Goal: Task Accomplishment & Management: Use online tool/utility

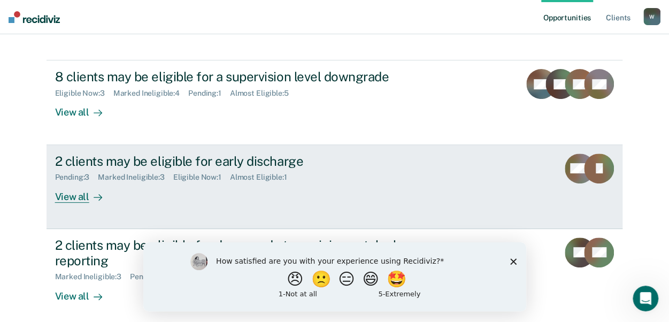
scroll to position [161, 0]
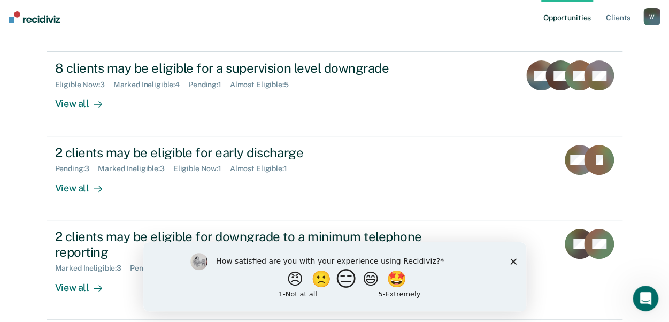
click at [347, 283] on button "😑" at bounding box center [347, 278] width 25 height 21
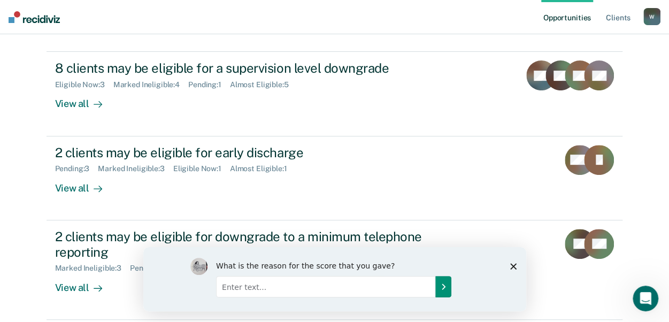
click at [446, 287] on icon "Submit your response" at bounding box center [443, 286] width 9 height 9
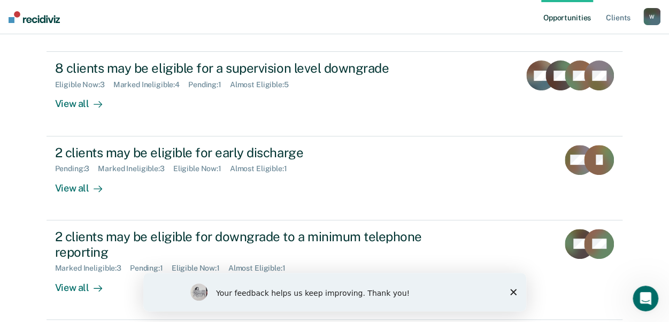
drag, startPoint x: 514, startPoint y: 291, endPoint x: 511, endPoint y: 278, distance: 13.0
click at [514, 291] on polygon "Close survey" at bounding box center [513, 292] width 6 height 6
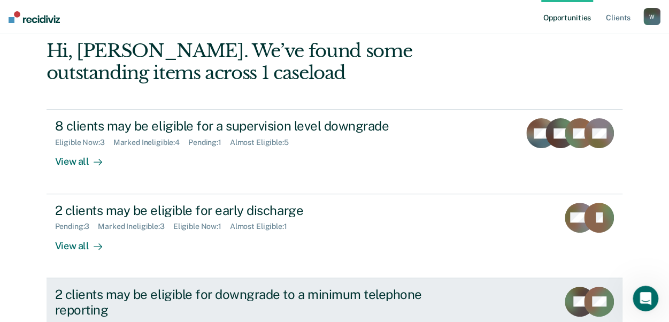
scroll to position [107, 0]
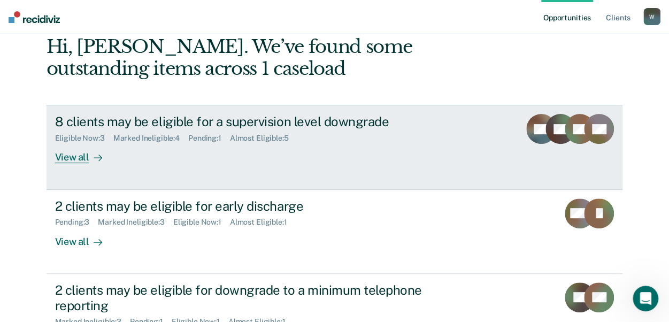
click at [70, 163] on div "View all" at bounding box center [85, 153] width 60 height 21
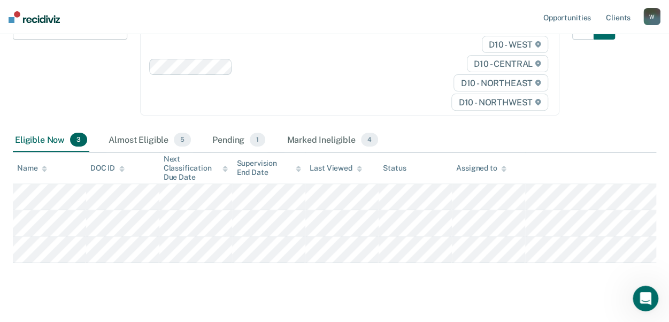
scroll to position [163, 0]
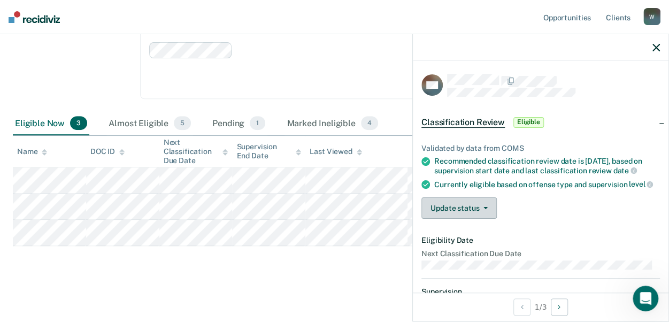
click at [468, 217] on button "Update status" at bounding box center [459, 207] width 75 height 21
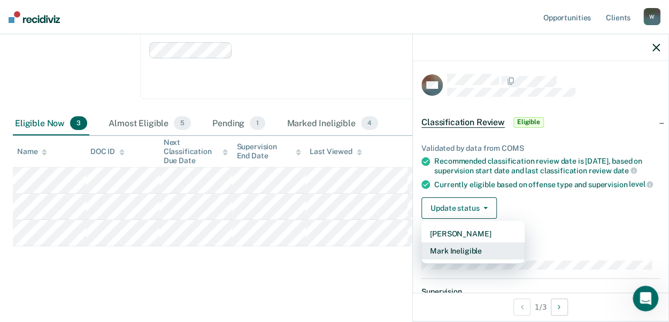
click at [473, 259] on button "Mark Ineligible" at bounding box center [473, 250] width 103 height 17
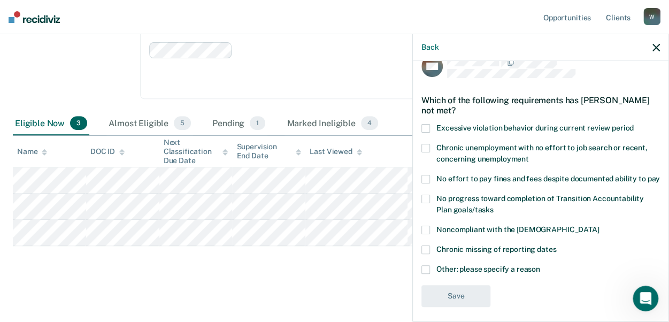
scroll to position [35, 0]
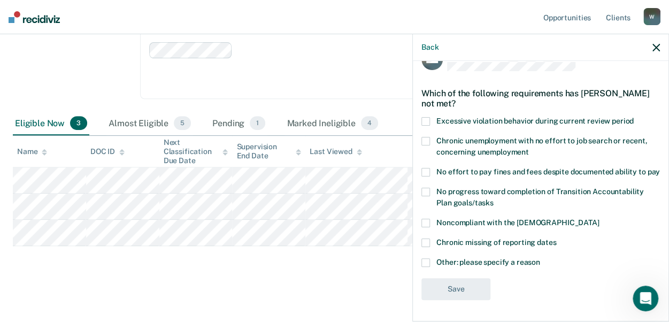
click at [427, 224] on span at bounding box center [426, 223] width 9 height 9
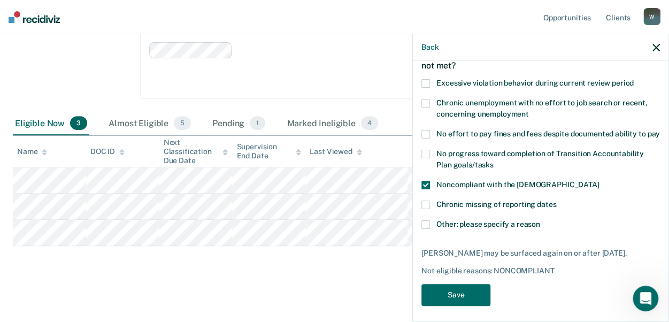
scroll to position [79, 0]
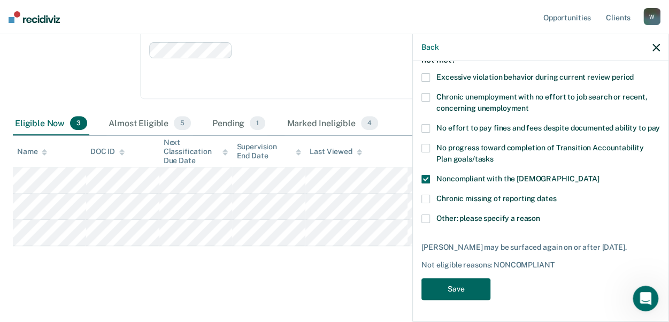
click at [464, 293] on button "Save" at bounding box center [456, 289] width 69 height 22
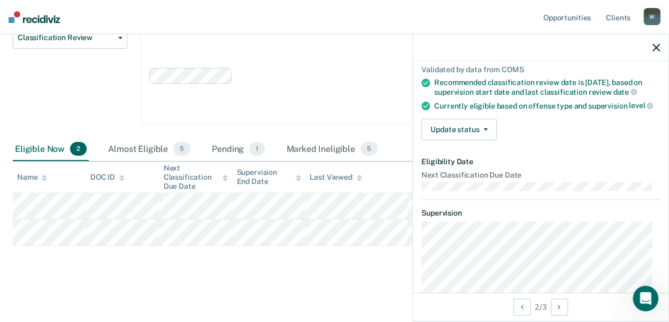
scroll to position [0, 0]
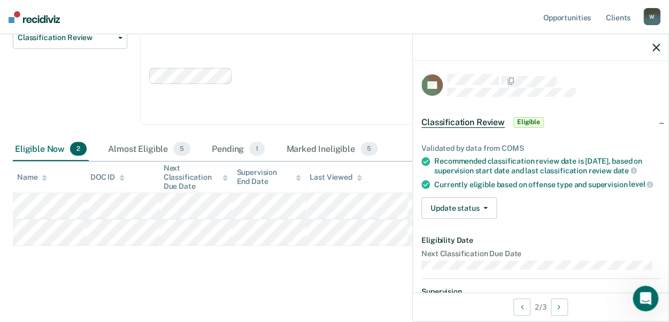
drag, startPoint x: 658, startPoint y: 50, endPoint x: 652, endPoint y: 55, distance: 8.0
click at [658, 50] on icon "button" at bounding box center [656, 47] width 7 height 7
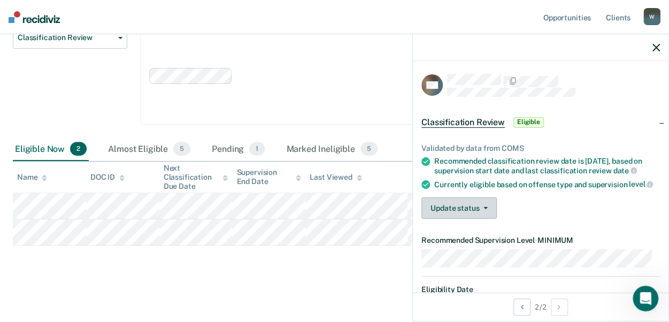
click at [454, 219] on button "Update status" at bounding box center [459, 207] width 75 height 21
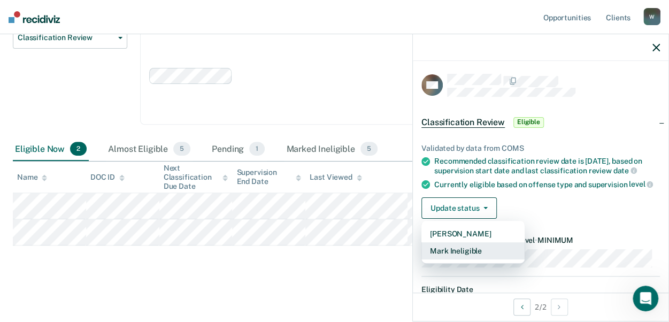
click at [446, 259] on button "Mark Ineligible" at bounding box center [473, 250] width 103 height 17
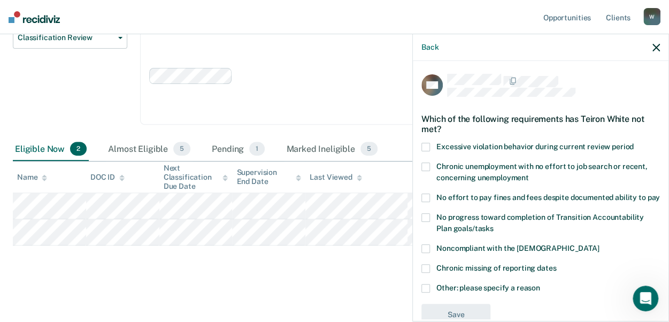
scroll to position [35, 0]
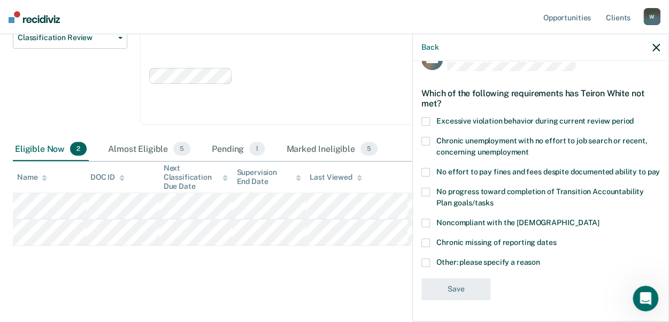
click at [656, 47] on icon "button" at bounding box center [656, 47] width 7 height 7
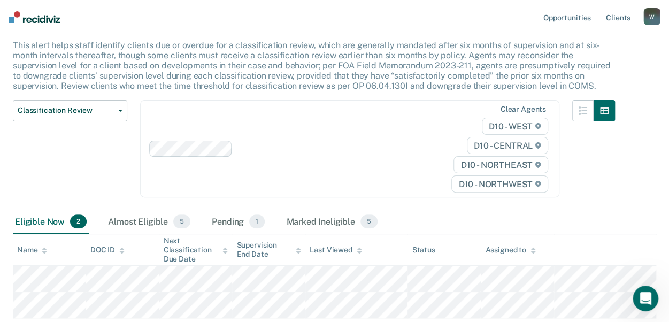
scroll to position [0, 0]
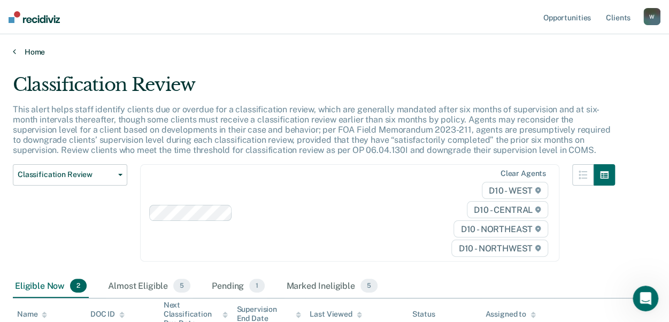
click at [16, 51] on link "Home" at bounding box center [335, 52] width 644 height 10
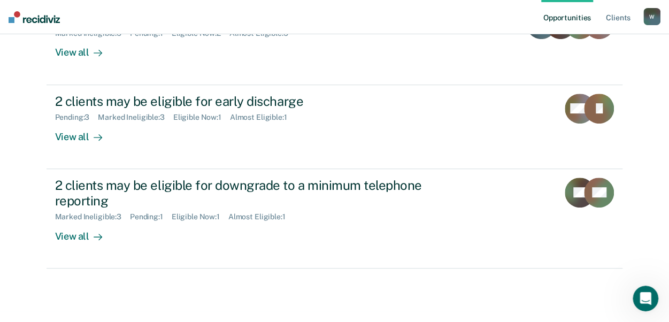
scroll to position [214, 0]
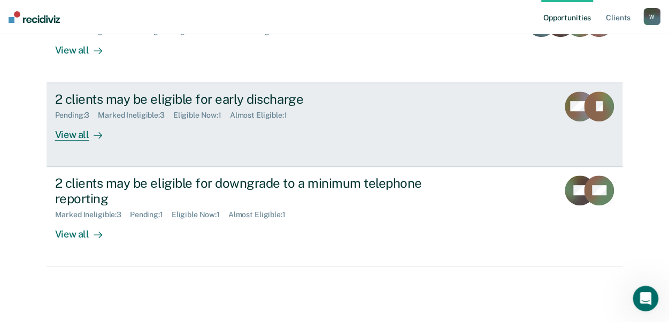
click at [65, 135] on div "View all" at bounding box center [85, 130] width 60 height 21
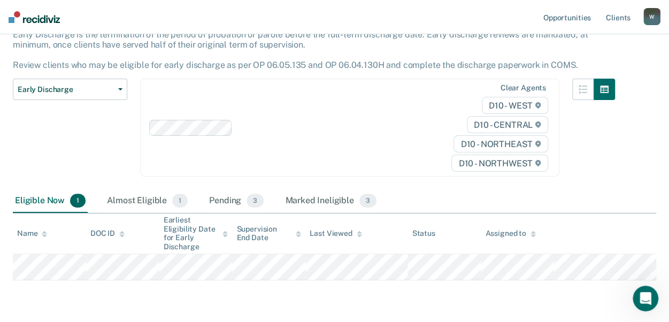
scroll to position [107, 0]
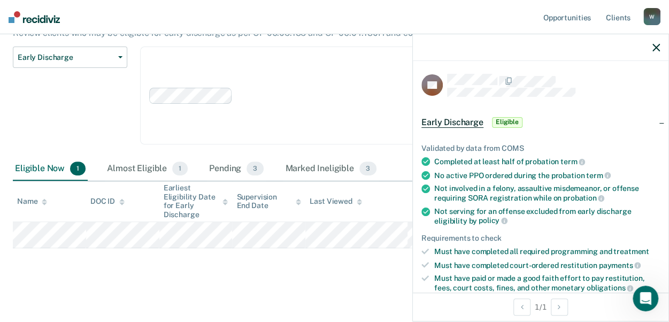
click at [658, 50] on icon "button" at bounding box center [656, 47] width 7 height 7
click at [658, 47] on icon "button" at bounding box center [656, 47] width 7 height 7
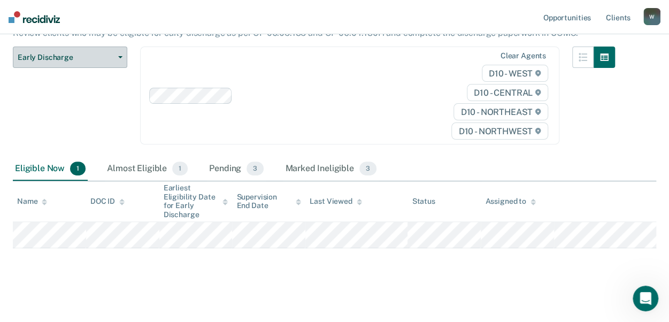
click at [113, 54] on span "Early Discharge" at bounding box center [66, 57] width 96 height 9
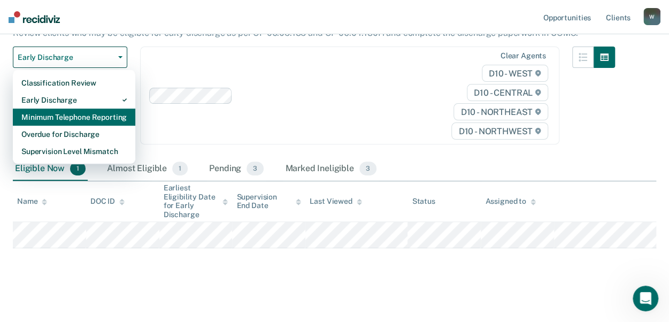
click at [63, 119] on div "Minimum Telephone Reporting" at bounding box center [73, 117] width 105 height 17
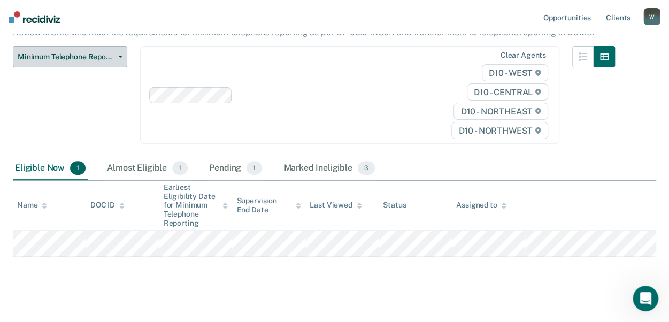
scroll to position [108, 0]
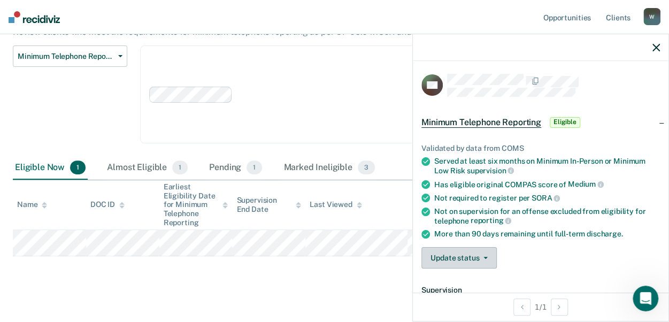
click at [487, 258] on button "Update status" at bounding box center [459, 257] width 75 height 21
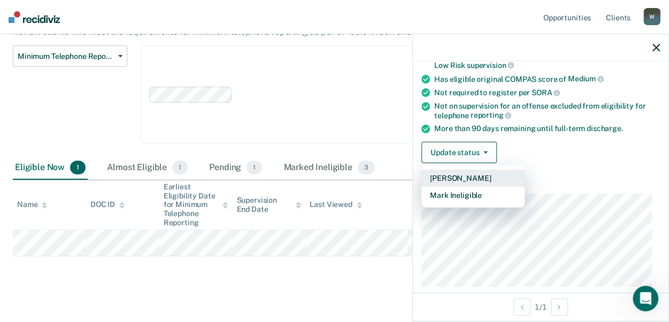
scroll to position [161, 0]
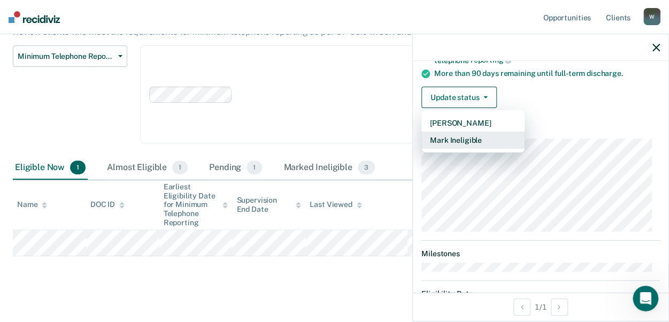
click at [473, 136] on button "Mark Ineligible" at bounding box center [473, 140] width 103 height 17
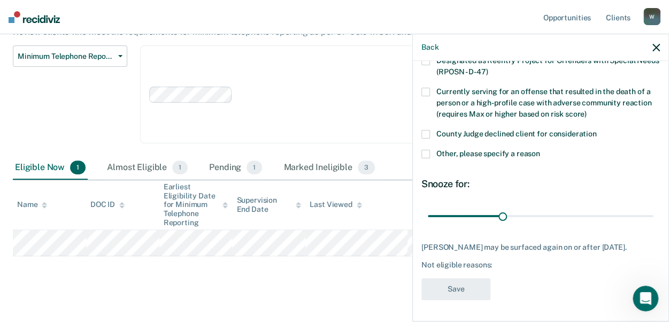
scroll to position [155, 0]
drag, startPoint x: 500, startPoint y: 208, endPoint x: 719, endPoint y: 179, distance: 221.3
type input "90"
click at [654, 207] on input "range" at bounding box center [541, 216] width 226 height 19
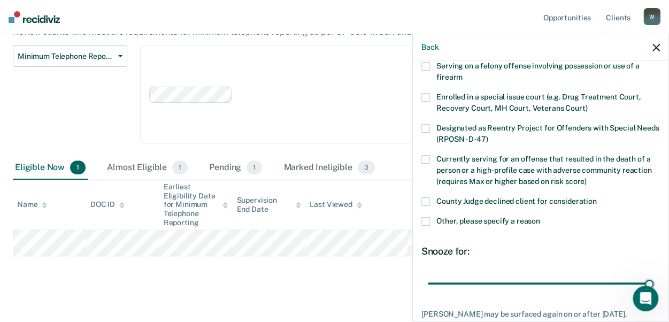
scroll to position [107, 0]
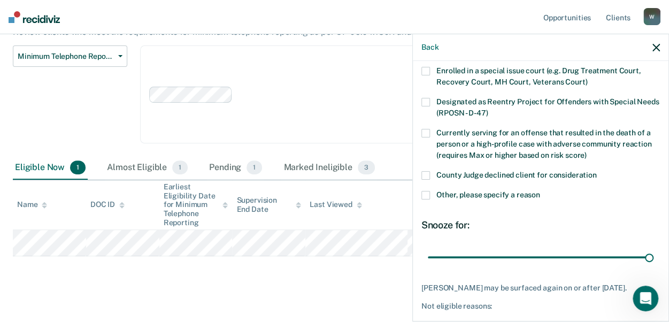
click at [426, 193] on span at bounding box center [426, 195] width 9 height 9
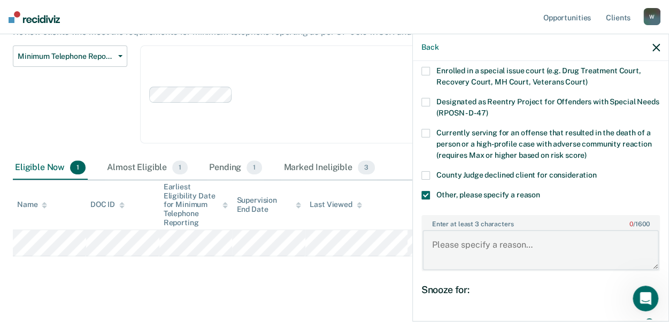
drag, startPoint x: 455, startPoint y: 235, endPoint x: 445, endPoint y: 241, distance: 11.6
click at [452, 237] on textarea "Enter at least 3 characters 0 / 1600" at bounding box center [541, 250] width 236 height 40
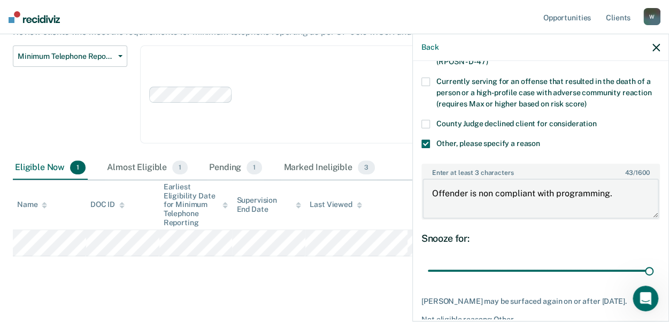
scroll to position [219, 0]
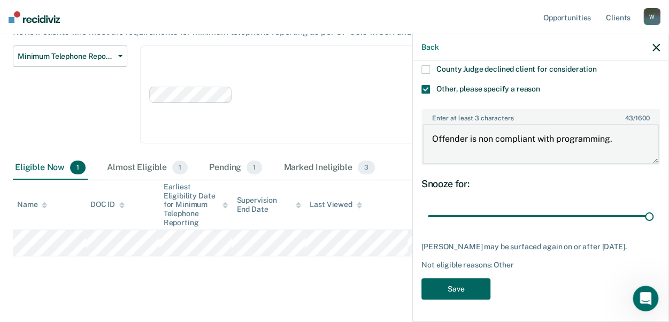
type textarea "Offender is non compliant with programming."
click at [479, 285] on button "Save" at bounding box center [456, 289] width 69 height 22
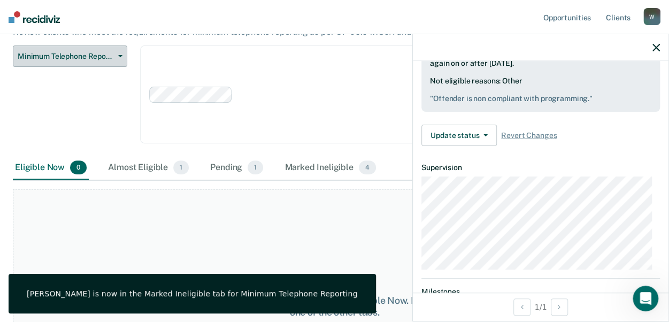
click at [117, 55] on span "button" at bounding box center [118, 56] width 9 height 2
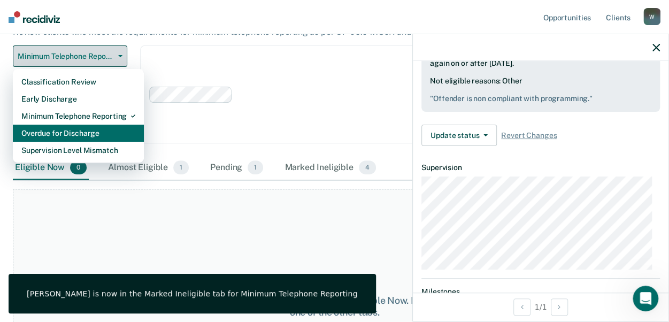
click at [84, 125] on div "Overdue for Discharge" at bounding box center [78, 133] width 114 height 17
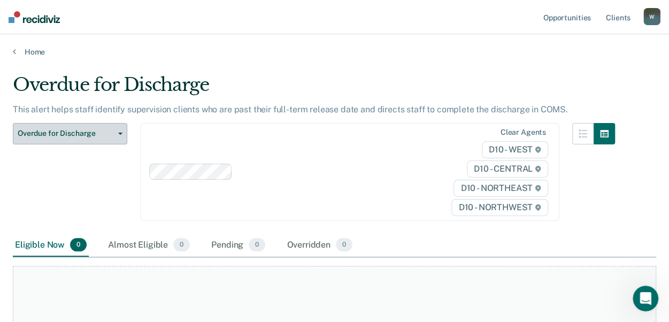
click at [117, 135] on button "Overdue for Discharge" at bounding box center [70, 133] width 114 height 21
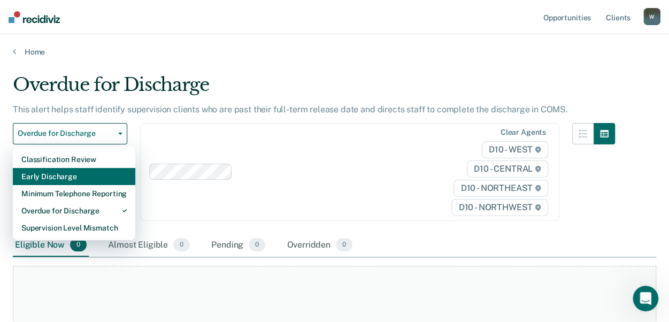
click at [86, 177] on div "Early Discharge" at bounding box center [73, 176] width 105 height 17
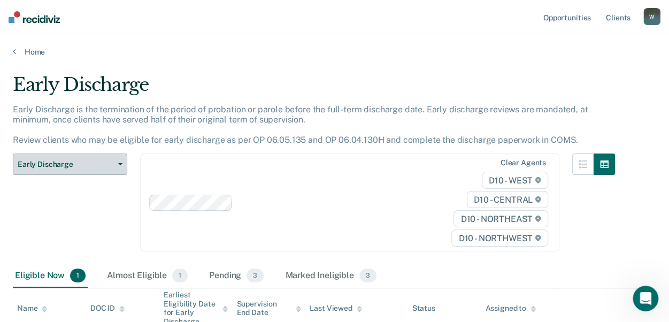
click at [117, 165] on span "button" at bounding box center [118, 164] width 9 height 2
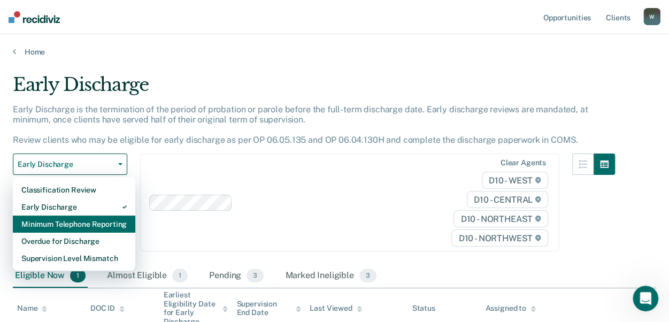
click at [83, 225] on div "Minimum Telephone Reporting" at bounding box center [73, 224] width 105 height 17
